Goal: Task Accomplishment & Management: Use online tool/utility

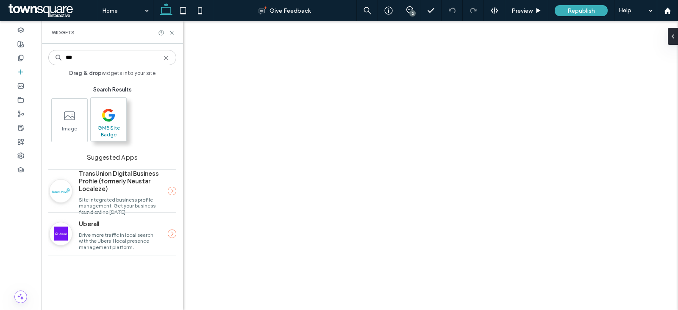
type input "***"
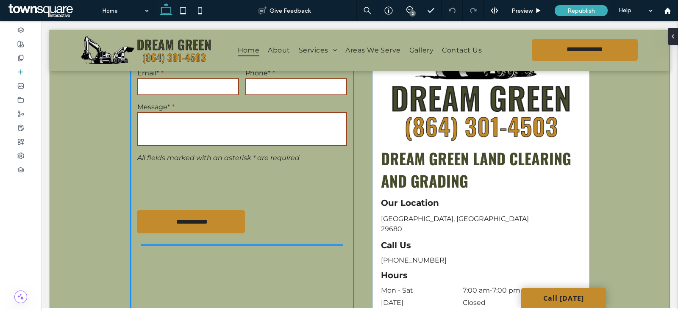
scroll to position [1819, 0]
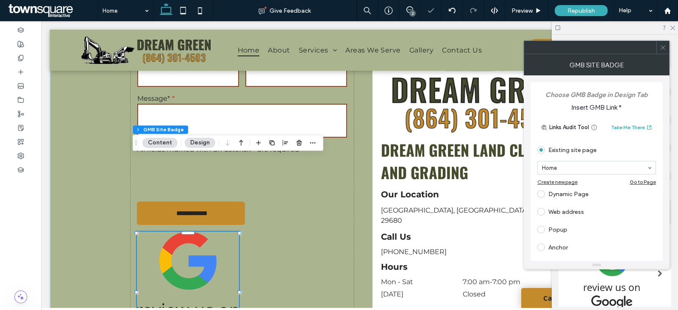
click at [572, 213] on div "Web address" at bounding box center [596, 212] width 119 height 14
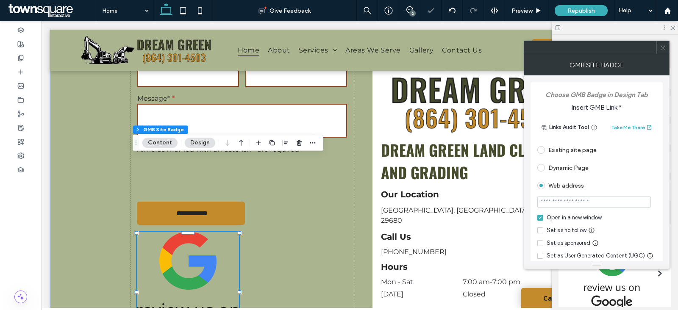
click at [597, 202] on input "url" at bounding box center [593, 201] width 113 height 11
paste input "**********"
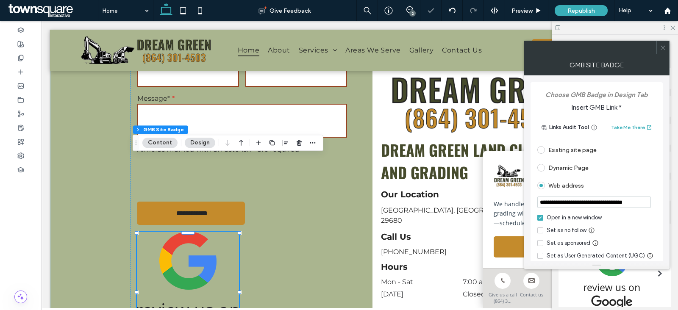
type input "**********"
click at [657, 194] on div "**********" at bounding box center [596, 217] width 132 height 271
click at [663, 48] on icon at bounding box center [662, 47] width 6 height 6
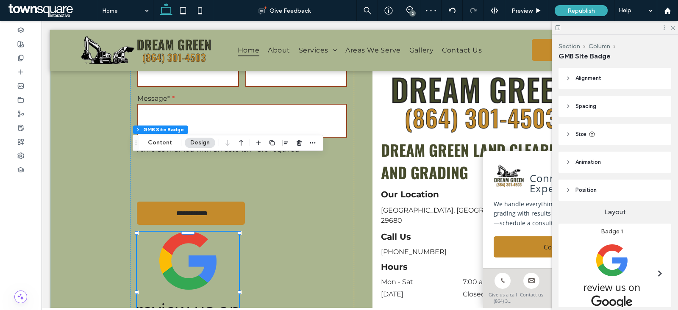
click at [617, 260] on img at bounding box center [611, 276] width 93 height 82
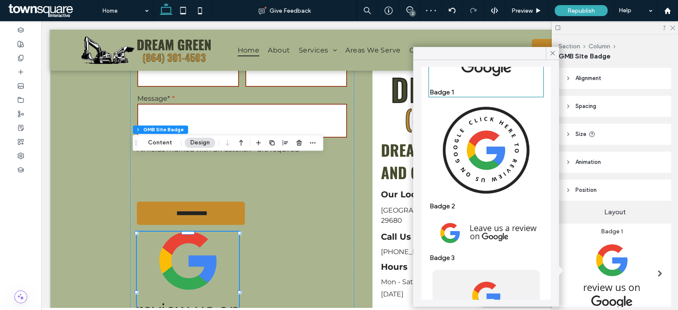
scroll to position [105, 0]
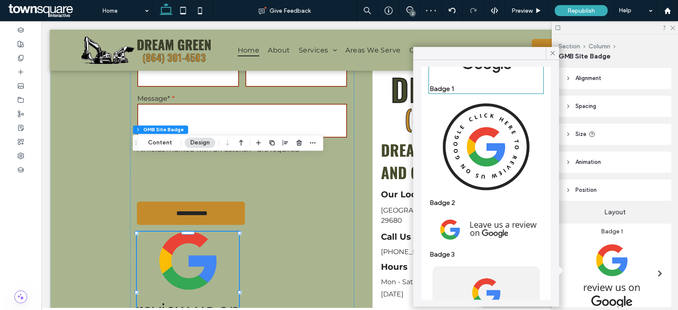
click at [489, 210] on img at bounding box center [485, 229] width 113 height 38
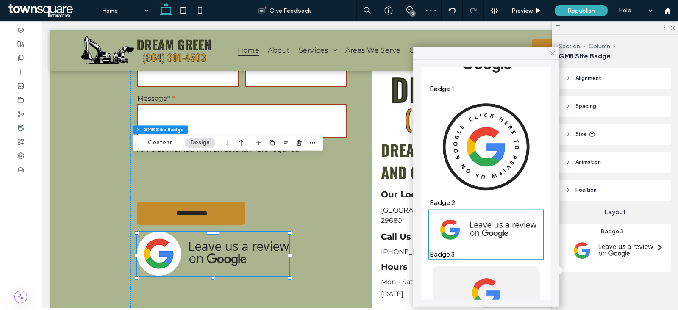
click at [551, 50] on icon at bounding box center [552, 54] width 8 height 8
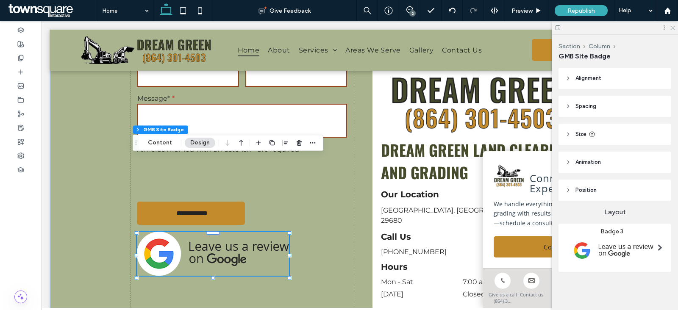
click at [673, 28] on icon at bounding box center [672, 28] width 6 height 6
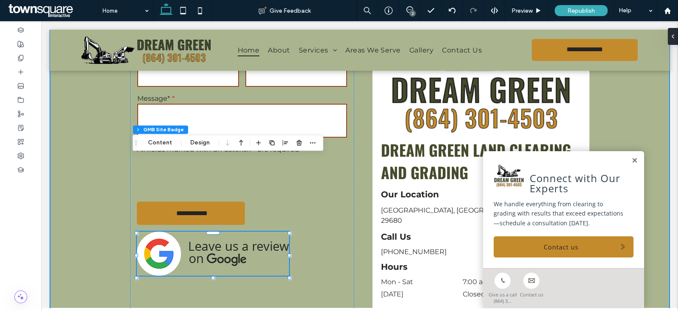
click at [74, 155] on div "**********" at bounding box center [359, 152] width 619 height 367
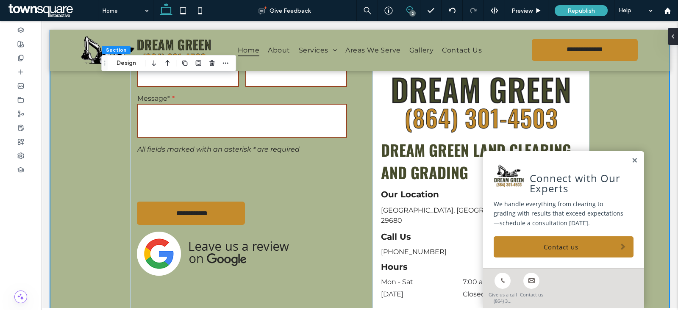
click at [408, 11] on icon at bounding box center [409, 9] width 7 height 7
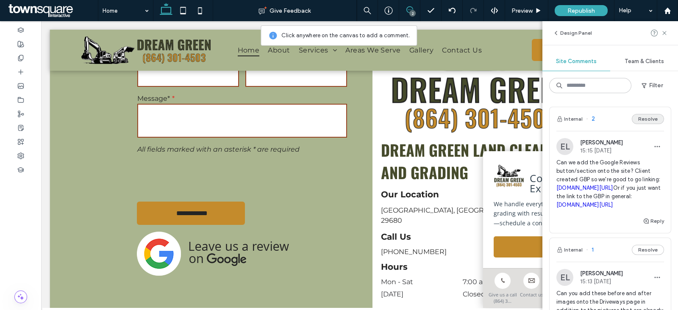
click at [641, 119] on button "Resolve" at bounding box center [647, 119] width 32 height 10
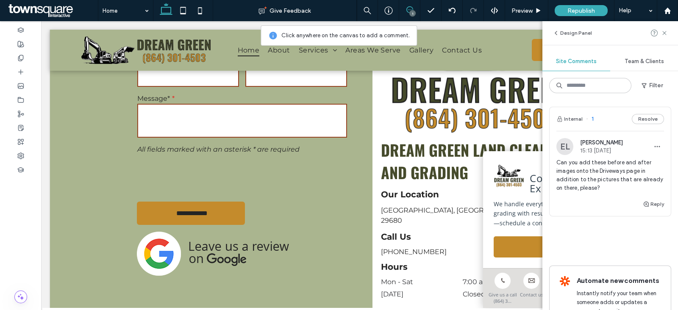
click at [614, 170] on span "Can you add these before and after images onto the Driveways page in addition t…" at bounding box center [610, 175] width 108 height 34
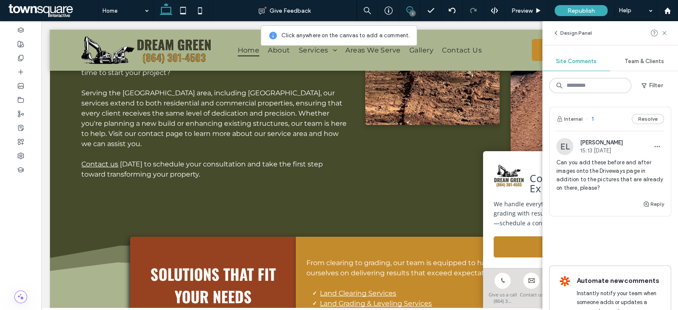
scroll to position [542, 0]
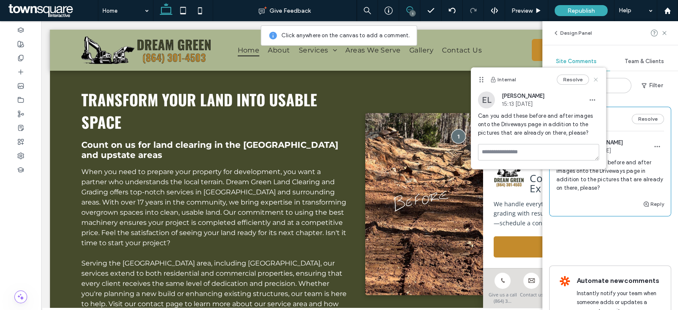
click at [597, 80] on use at bounding box center [596, 79] width 4 height 4
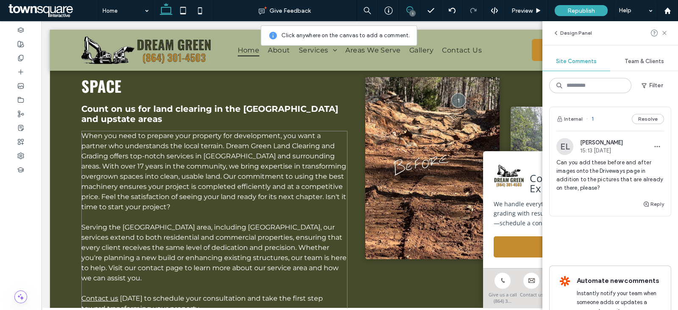
scroll to position [595, 0]
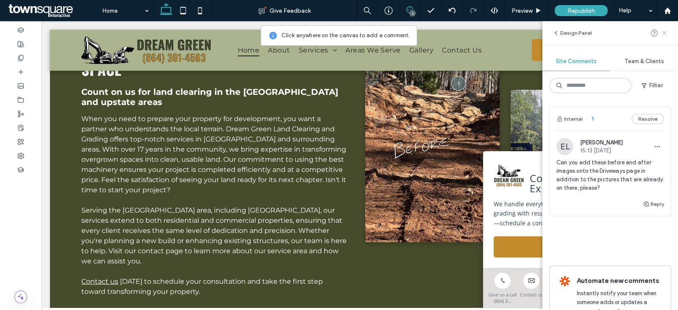
click at [666, 31] on use at bounding box center [664, 33] width 4 height 4
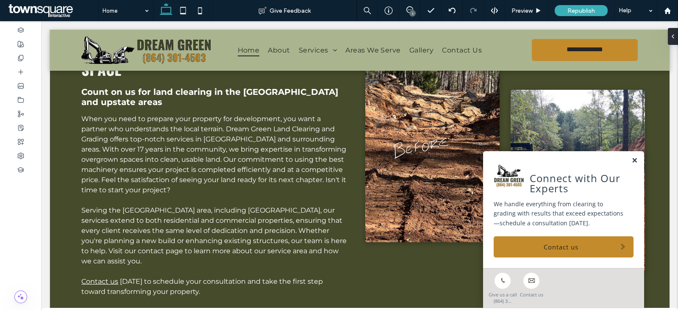
click at [631, 159] on link at bounding box center [634, 160] width 6 height 7
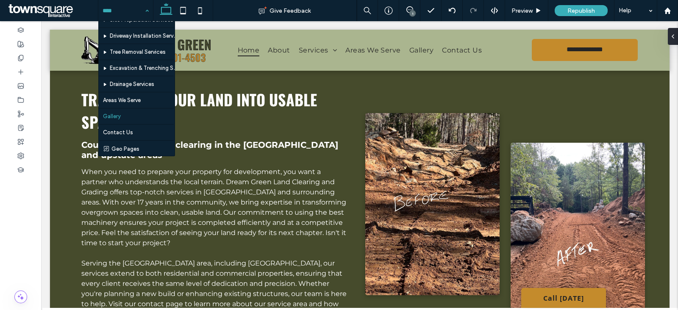
scroll to position [77, 0]
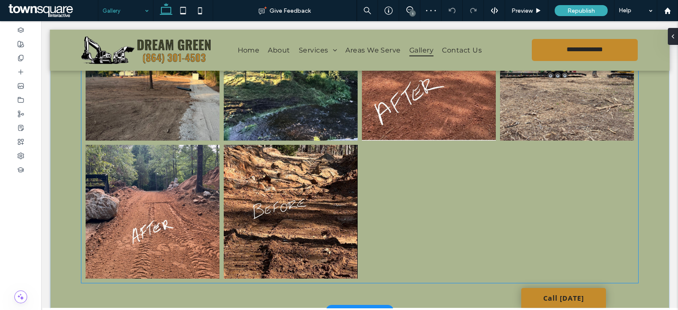
scroll to position [370, 0]
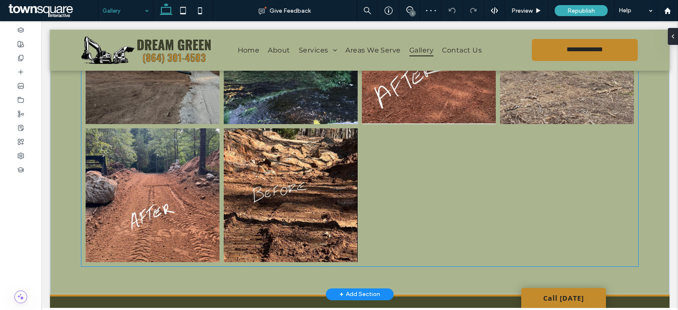
click at [189, 176] on link at bounding box center [153, 195] width 142 height 142
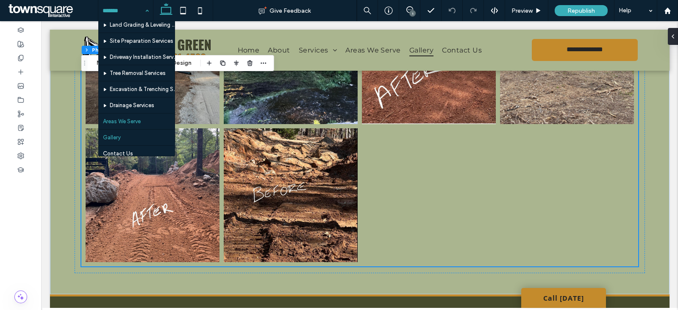
scroll to position [0, 0]
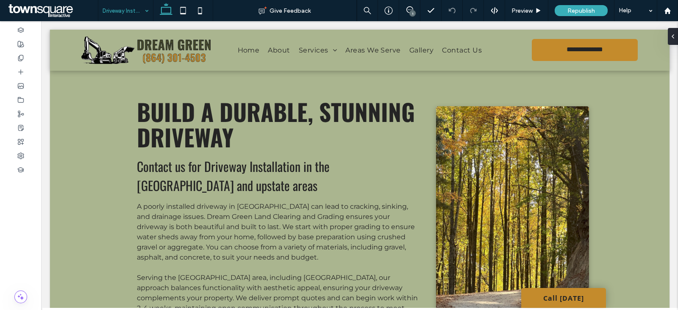
click at [140, 12] on input at bounding box center [123, 10] width 42 height 21
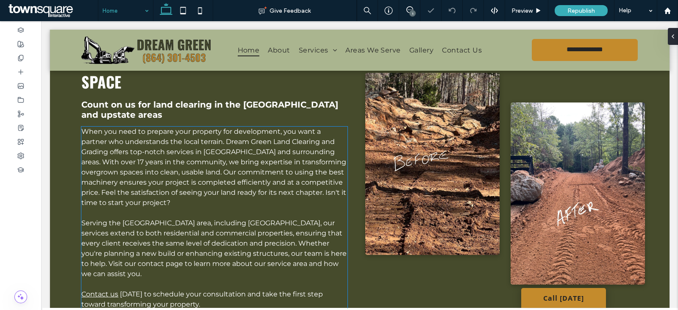
scroll to position [529, 0]
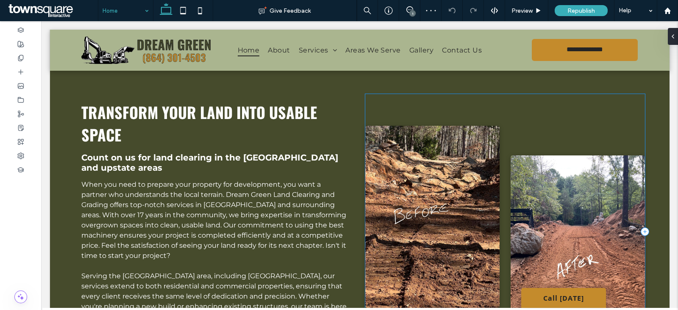
click at [511, 94] on div at bounding box center [504, 231] width 279 height 275
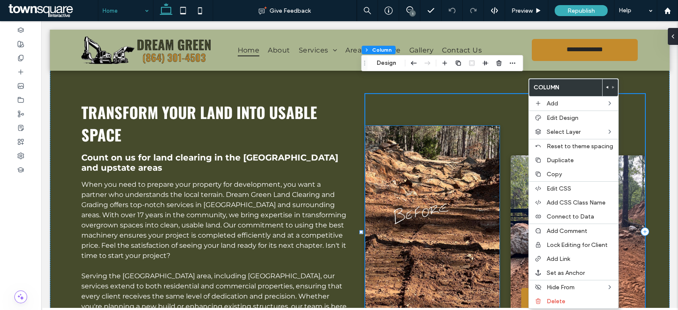
click at [399, 135] on img at bounding box center [432, 217] width 134 height 182
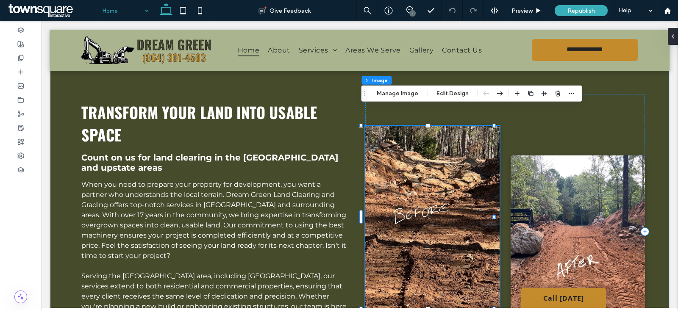
type input "*"
click at [551, 118] on div at bounding box center [504, 231] width 279 height 275
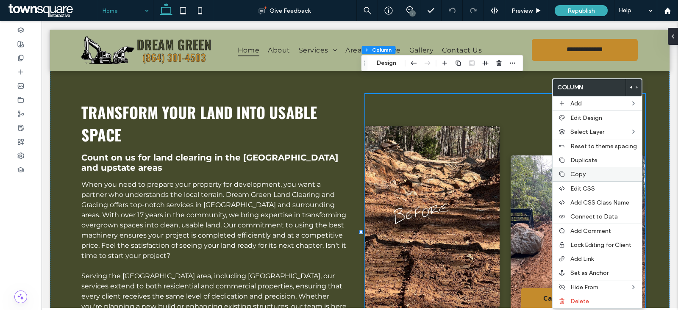
click at [592, 172] on label "Copy" at bounding box center [603, 174] width 66 height 7
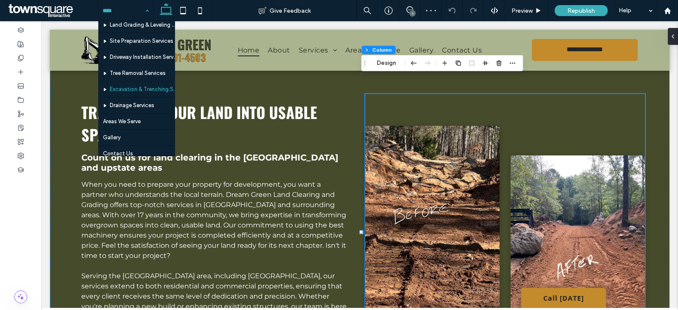
scroll to position [0, 0]
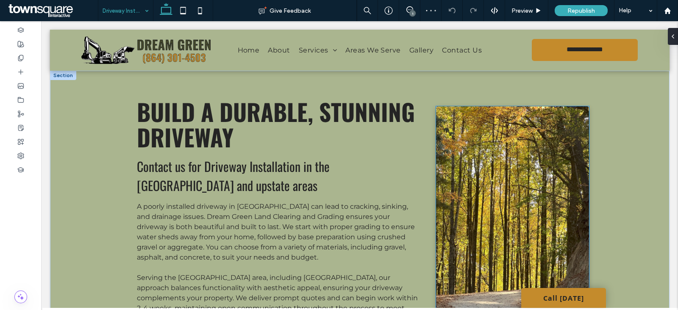
click at [489, 144] on img at bounding box center [512, 236] width 153 height 260
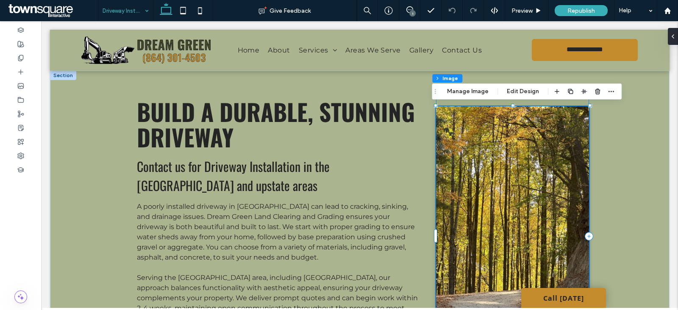
click at [572, 101] on div at bounding box center [512, 236] width 153 height 289
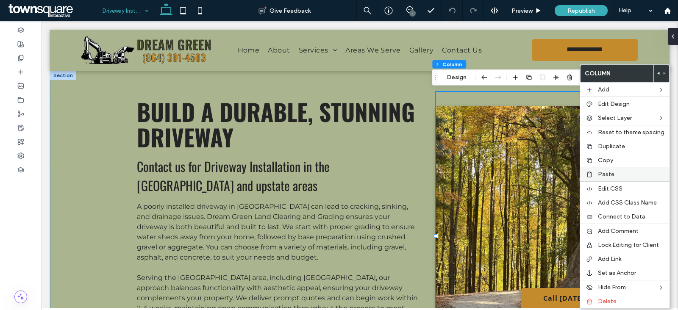
click at [617, 171] on label "Paste" at bounding box center [631, 174] width 66 height 7
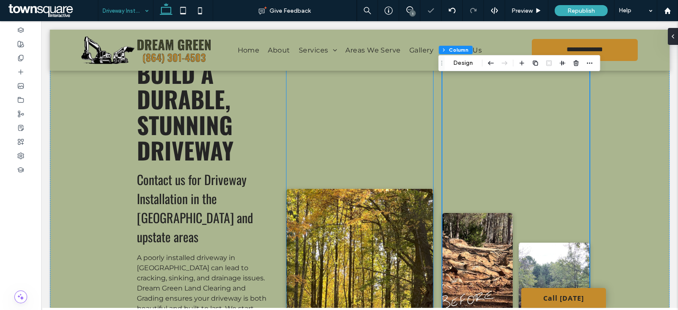
scroll to position [53, 0]
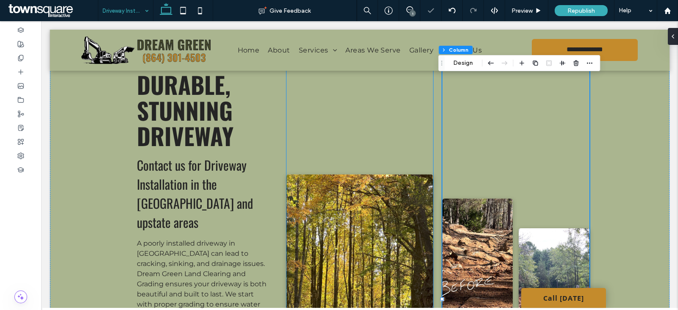
click at [371, 141] on div at bounding box center [359, 304] width 147 height 531
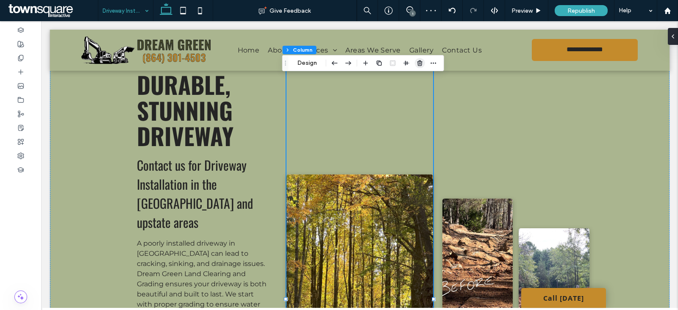
click at [421, 60] on icon "button" at bounding box center [419, 63] width 7 height 7
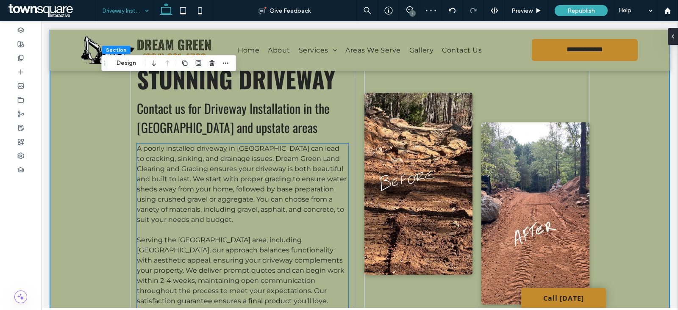
scroll to position [0, 0]
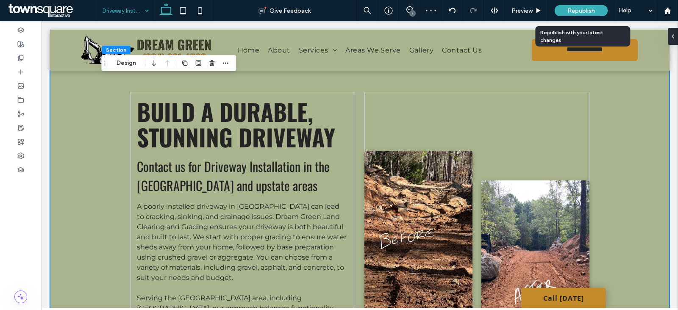
click at [583, 13] on span "Republish" at bounding box center [581, 10] width 28 height 7
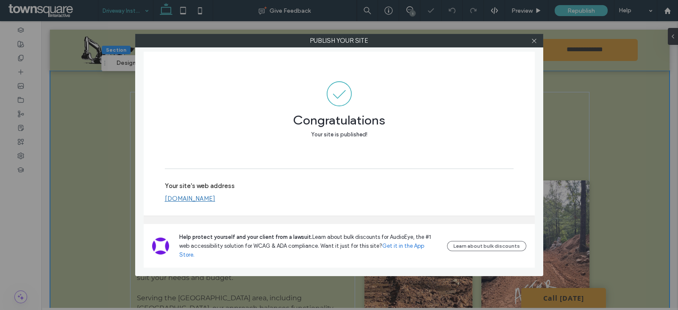
click at [529, 40] on div at bounding box center [534, 40] width 13 height 13
click at [531, 39] on icon at bounding box center [534, 41] width 6 height 6
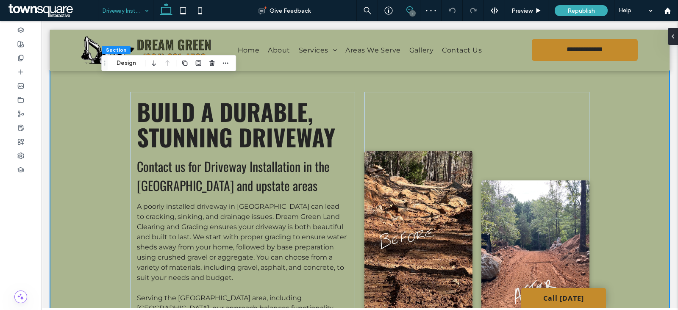
click at [412, 8] on icon at bounding box center [409, 9] width 7 height 7
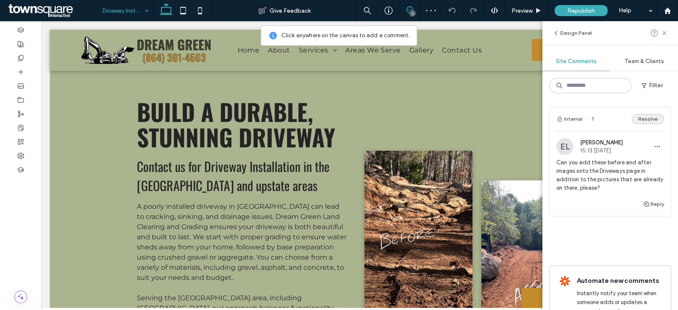
click at [642, 119] on button "Resolve" at bounding box center [647, 119] width 32 height 10
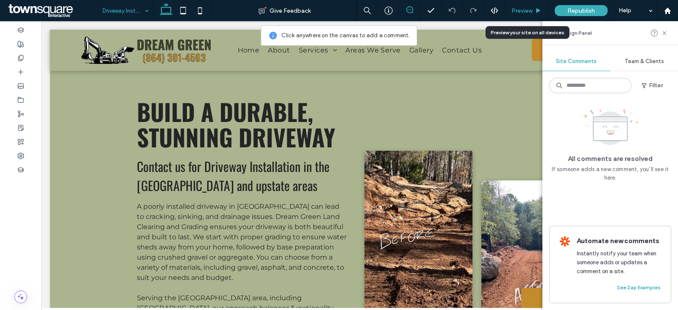
click at [534, 9] on div "Preview" at bounding box center [526, 10] width 43 height 7
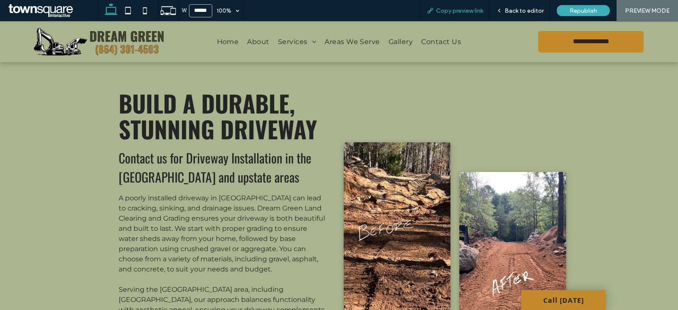
click at [448, 14] on div "Copy preview link" at bounding box center [455, 10] width 70 height 21
drag, startPoint x: 449, startPoint y: 14, endPoint x: 453, endPoint y: 16, distance: 4.4
click at [449, 14] on div "Copy preview link" at bounding box center [455, 10] width 70 height 21
click at [443, 17] on div "Copy preview link" at bounding box center [455, 10] width 70 height 21
click at [445, 17] on div "Copy preview link" at bounding box center [455, 10] width 70 height 21
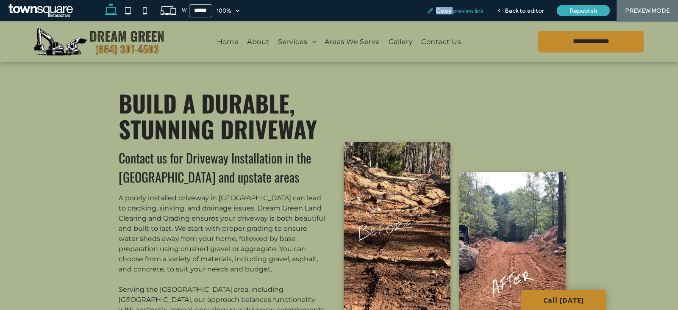
click at [445, 17] on div "Copy preview link" at bounding box center [455, 10] width 70 height 21
click at [458, 14] on span "Copy preview link" at bounding box center [459, 10] width 47 height 7
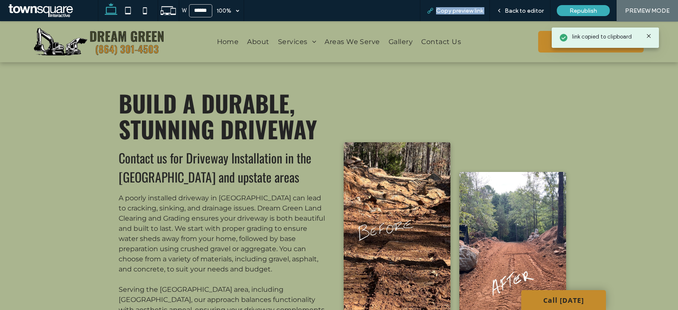
click at [458, 14] on span "Copy preview link" at bounding box center [459, 10] width 47 height 7
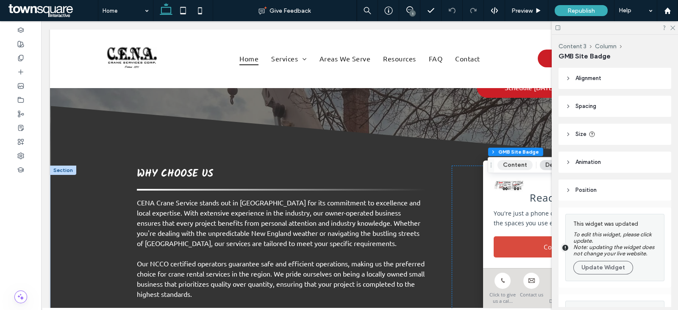
click at [513, 164] on button "Content" at bounding box center [514, 165] width 35 height 10
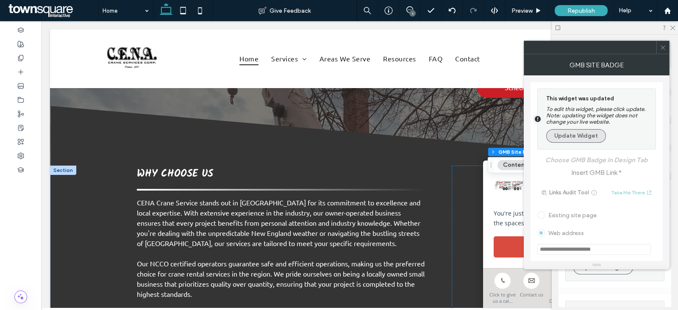
click at [591, 136] on button "Update Widget" at bounding box center [576, 136] width 60 height 14
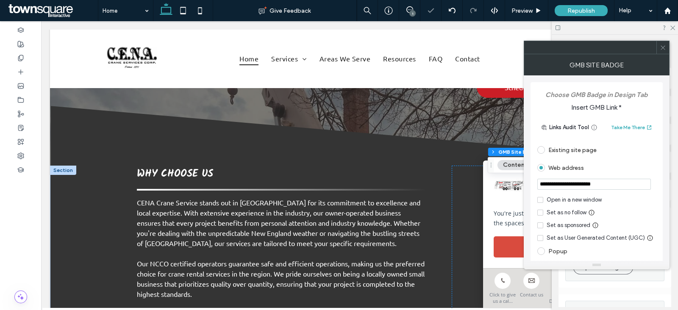
click at [664, 51] on span at bounding box center [662, 47] width 6 height 13
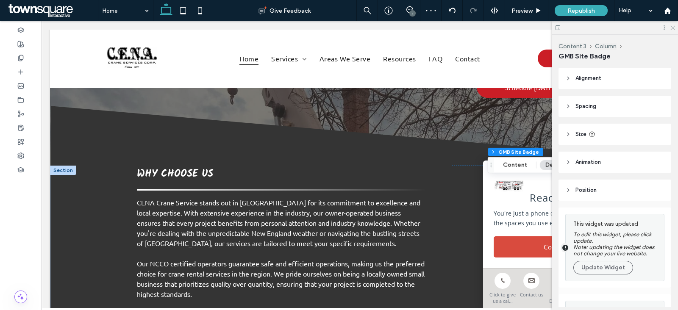
click at [672, 30] on icon at bounding box center [672, 28] width 6 height 6
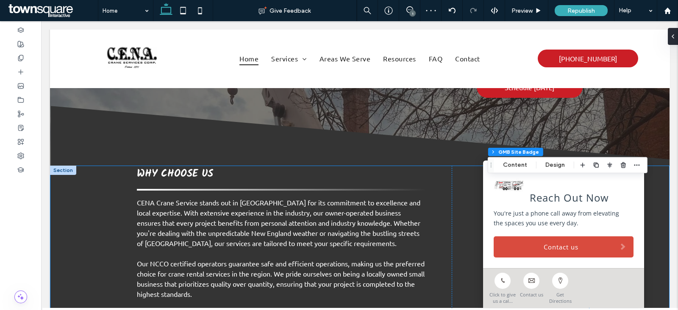
scroll to position [1059, 0]
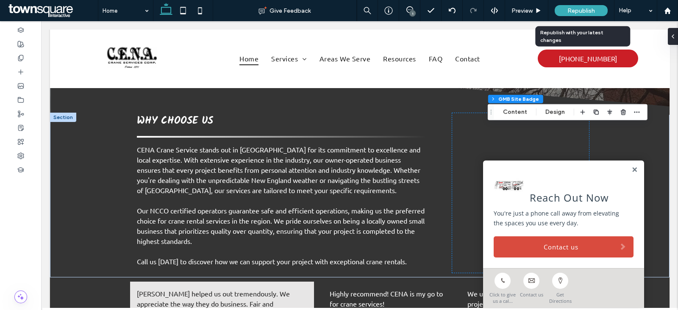
click at [593, 13] on span "Republish" at bounding box center [581, 10] width 28 height 7
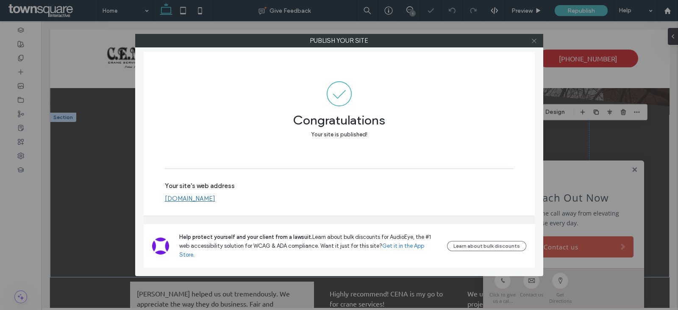
click at [534, 38] on icon at bounding box center [534, 41] width 6 height 6
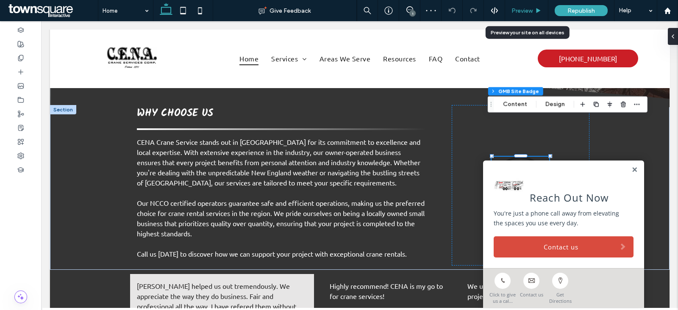
click at [523, 9] on span "Preview" at bounding box center [521, 10] width 21 height 7
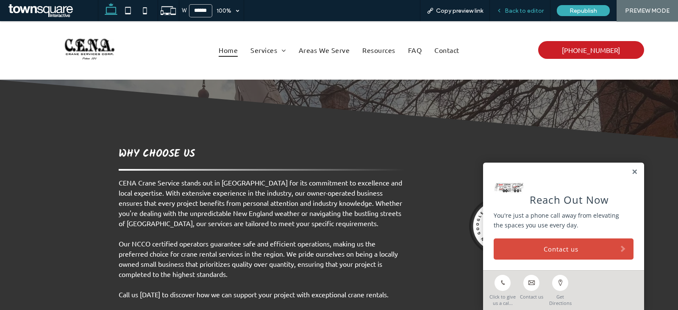
scroll to position [1064, 0]
click at [487, 196] on img at bounding box center [498, 225] width 58 height 58
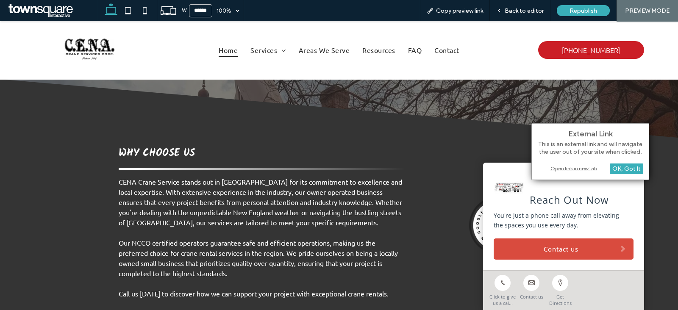
click at [583, 167] on div "Open link in new tab" at bounding box center [590, 168] width 106 height 9
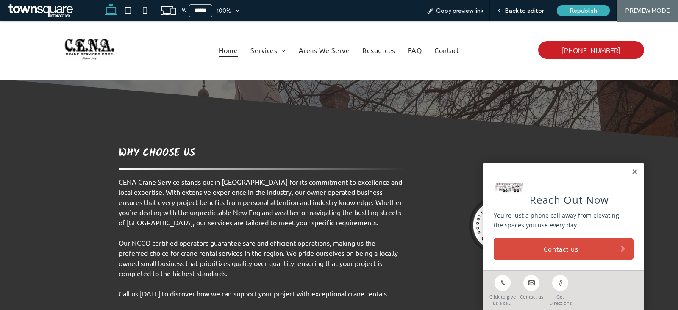
click at [506, 196] on img at bounding box center [498, 225] width 58 height 58
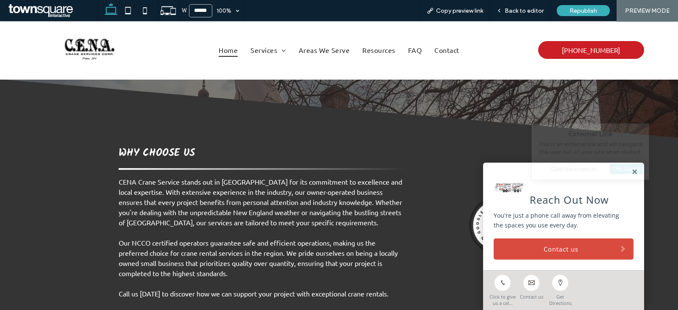
click at [572, 145] on div "Why Choose Us CENA Crane Service stands out in Pelham for its commitment to exc…" at bounding box center [339, 227] width 508 height 165
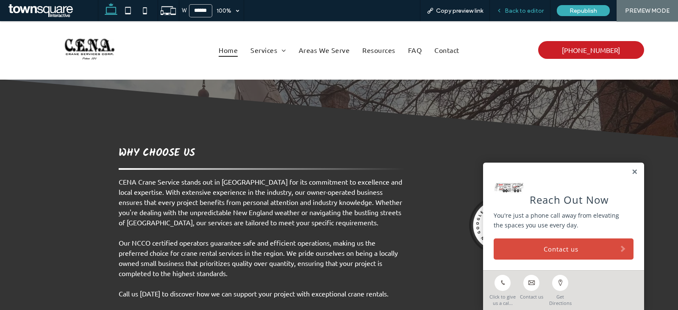
click at [527, 16] on div "Back to editor" at bounding box center [520, 10] width 61 height 21
click at [517, 9] on span "Back to editor" at bounding box center [523, 10] width 39 height 7
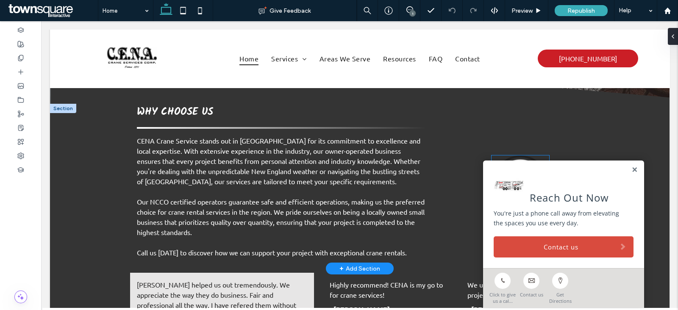
scroll to position [1066, 0]
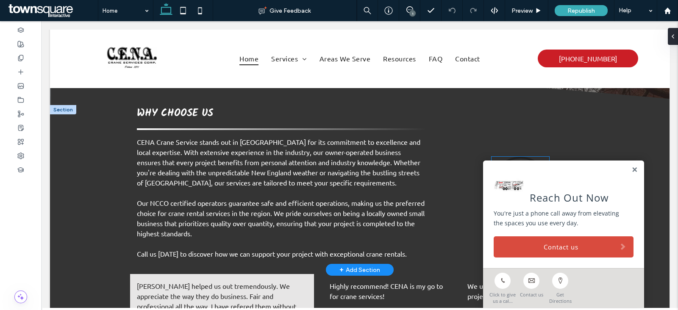
click at [525, 157] on img at bounding box center [520, 186] width 58 height 58
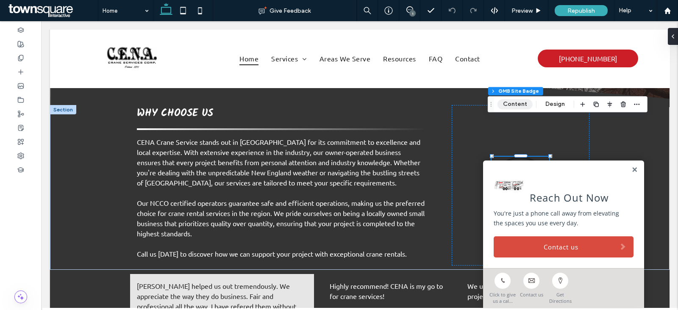
click at [525, 105] on button "Content" at bounding box center [514, 104] width 35 height 10
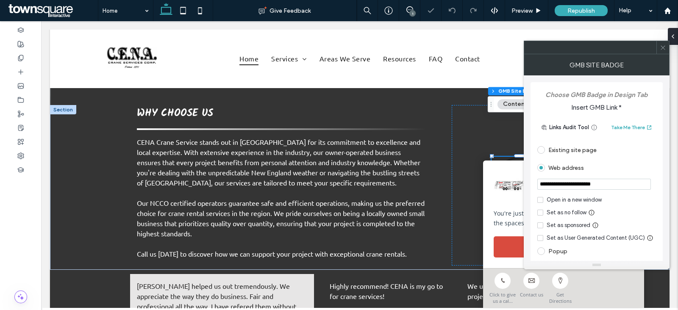
click at [615, 186] on input "**********" at bounding box center [593, 184] width 113 height 11
paste input "**********"
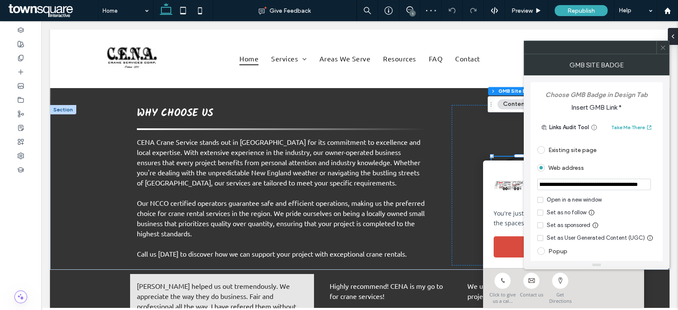
type input "**********"
click at [646, 173] on div "Web address" at bounding box center [596, 168] width 119 height 14
click at [663, 48] on icon at bounding box center [662, 47] width 6 height 6
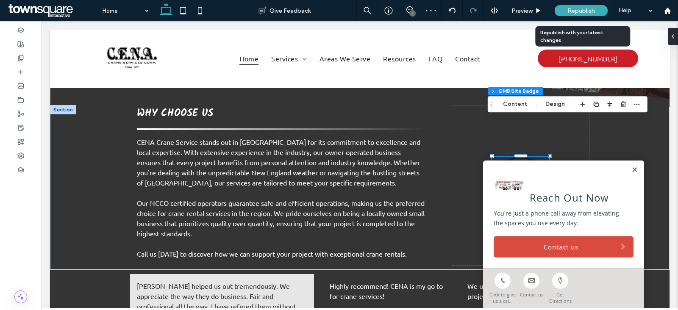
click at [595, 11] on div "Republish" at bounding box center [580, 10] width 53 height 11
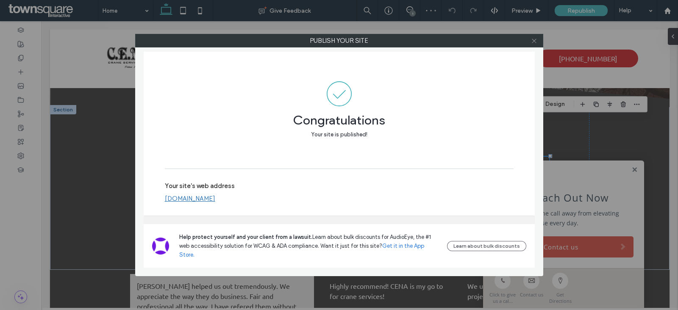
click at [532, 43] on span at bounding box center [534, 40] width 6 height 13
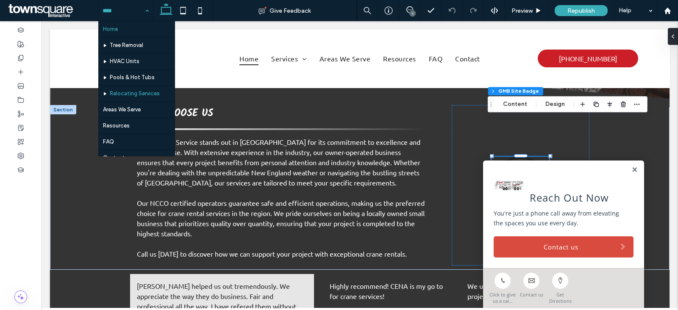
scroll to position [11, 0]
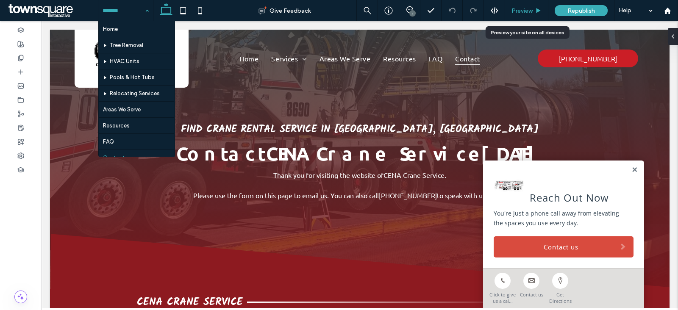
click at [533, 11] on div "Preview" at bounding box center [526, 10] width 43 height 7
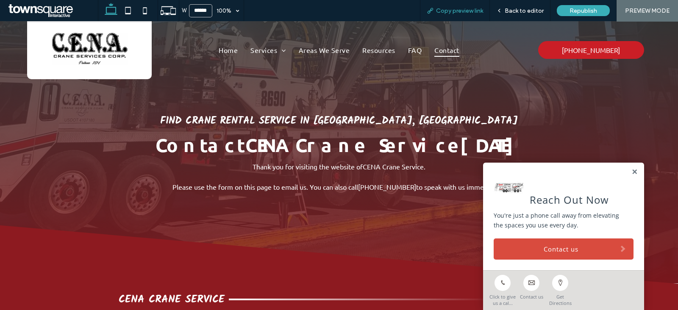
click at [449, 9] on span "Copy preview link" at bounding box center [459, 10] width 47 height 7
